Goal: Information Seeking & Learning: Learn about a topic

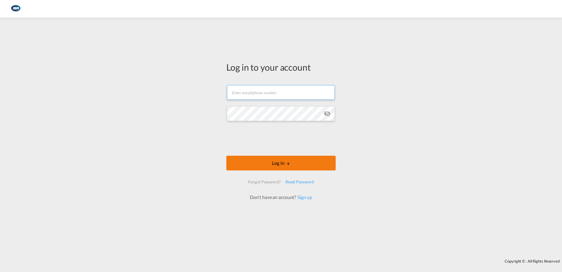
type input "[EMAIL_ADDRESS][DOMAIN_NAME]"
click at [273, 164] on button "Log In" at bounding box center [280, 163] width 109 height 15
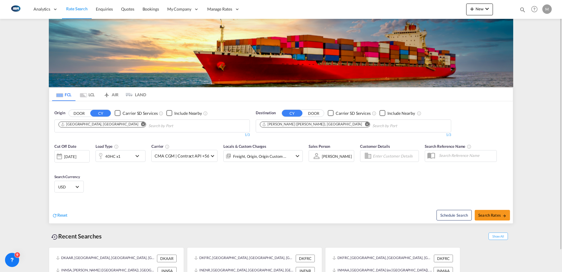
click at [365, 125] on md-icon "Remove" at bounding box center [367, 124] width 4 height 4
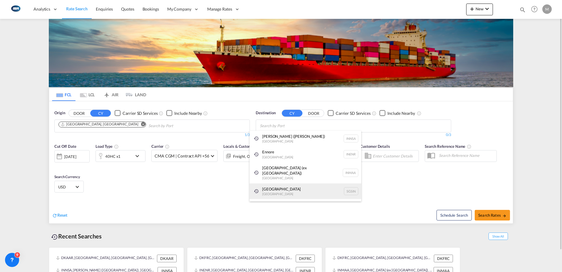
click at [272, 184] on div "Singapore [GEOGRAPHIC_DATA] [GEOGRAPHIC_DATA]" at bounding box center [306, 191] width 112 height 16
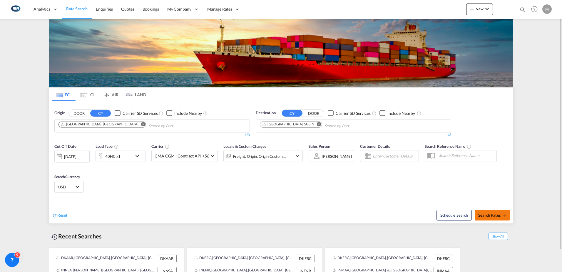
click at [486, 216] on span "Search Rates" at bounding box center [492, 215] width 28 height 5
type input "DKAAR to SGSIN / [DATE]"
